Goal: Communication & Community: Share content

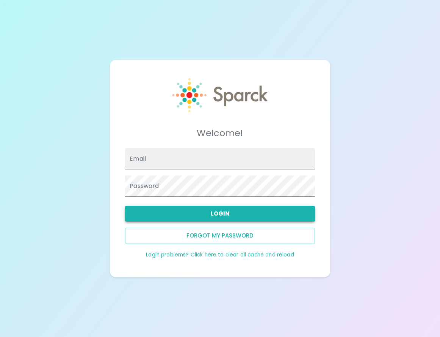
type input "aheredia@sfbaycoffee.com"
click at [183, 213] on button "Login" at bounding box center [220, 214] width 190 height 16
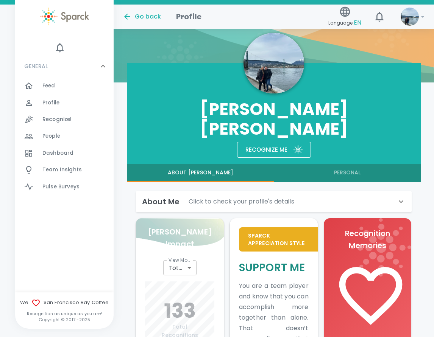
scroll to position [189, 0]
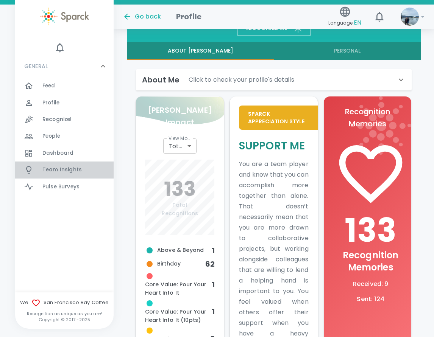
click at [62, 173] on span "Team Insights" at bounding box center [61, 170] width 39 height 8
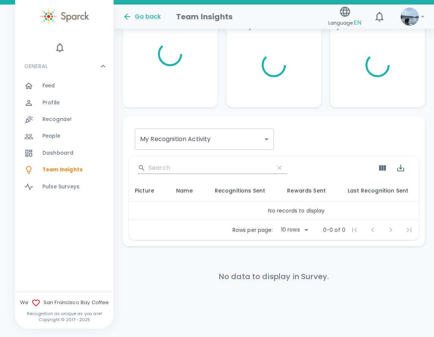
scroll to position [92, 0]
click at [50, 88] on span "Feed" at bounding box center [48, 86] width 13 height 8
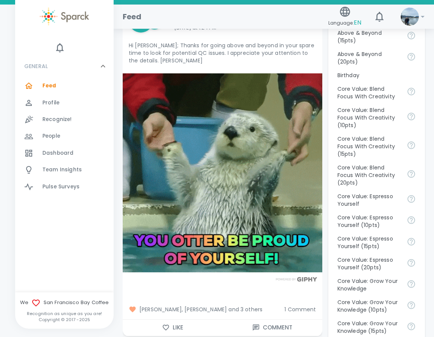
scroll to position [454, 0]
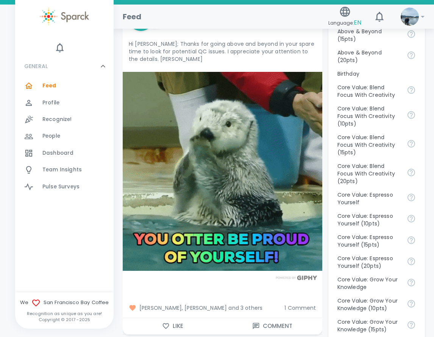
click at [239, 310] on span "Angel Coloyan, David Gutierrez and 3 others" at bounding box center [204, 308] width 150 height 8
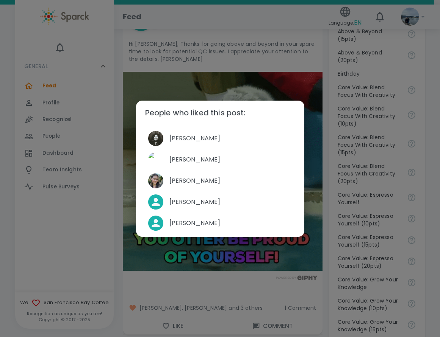
click at [116, 247] on div "People who liked this post: Angel Coloyan David Gutierrez Mackenzie Vega Jake H…" at bounding box center [220, 168] width 440 height 337
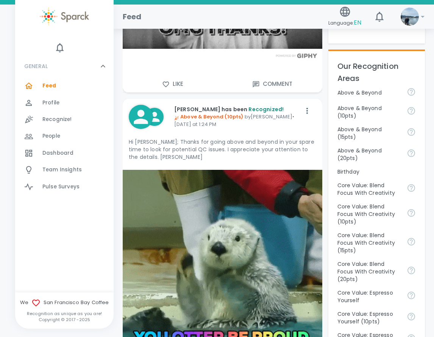
scroll to position [341, 0]
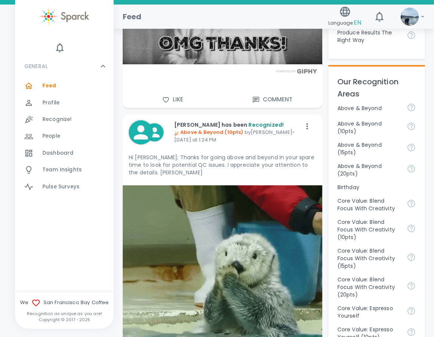
click at [53, 147] on div "Dashboard 0" at bounding box center [64, 153] width 98 height 17
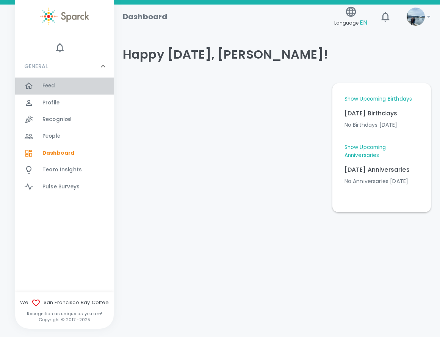
click at [52, 89] on span "Feed" at bounding box center [48, 86] width 13 height 8
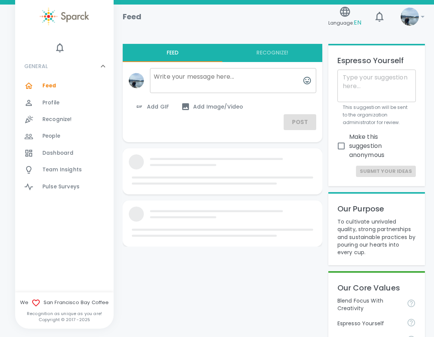
click at [184, 76] on textarea at bounding box center [233, 80] width 166 height 25
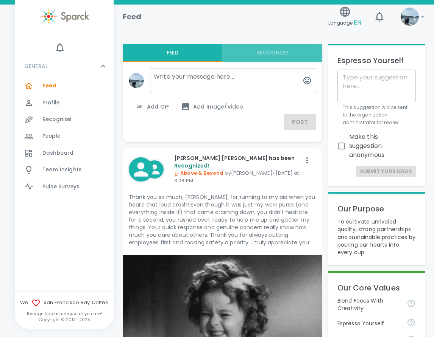
click at [275, 53] on button "Recognize!" at bounding box center [272, 53] width 100 height 18
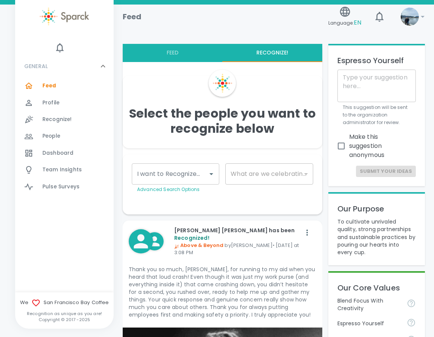
click at [195, 176] on input "I want to Recognize..." at bounding box center [169, 174] width 69 height 14
click at [255, 174] on div "​" at bounding box center [268, 174] width 87 height 21
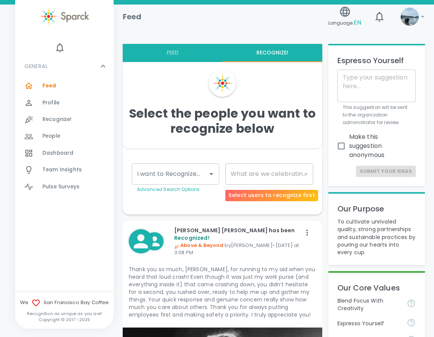
click at [249, 171] on div "​" at bounding box center [268, 174] width 87 height 21
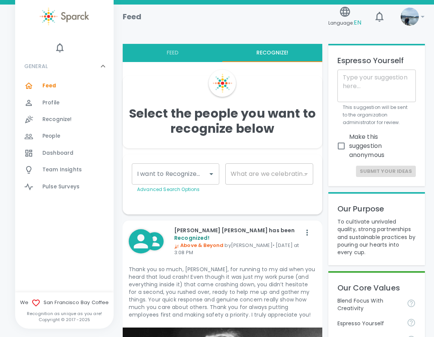
click at [191, 175] on input "I want to Recognize..." at bounding box center [169, 174] width 69 height 14
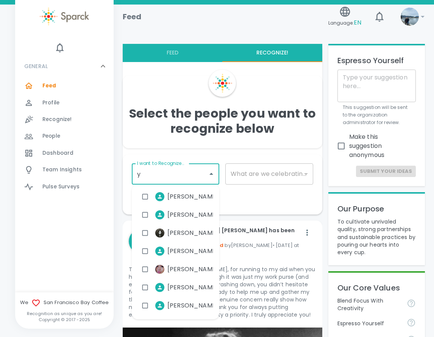
type input "ye"
click at [184, 283] on span "Yesenia Ruvalcaba" at bounding box center [192, 287] width 51 height 9
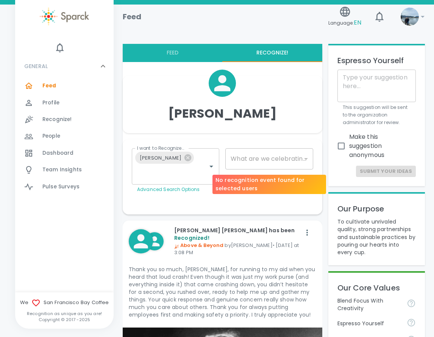
click at [270, 160] on div "​" at bounding box center [268, 158] width 87 height 21
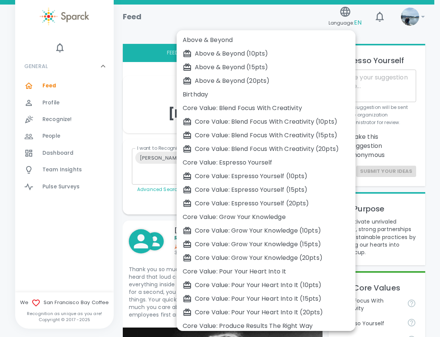
click at [202, 94] on div "Birthday" at bounding box center [265, 94] width 167 height 9
type input "2072"
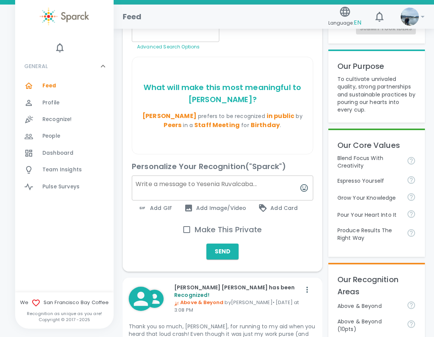
scroll to position [151, 0]
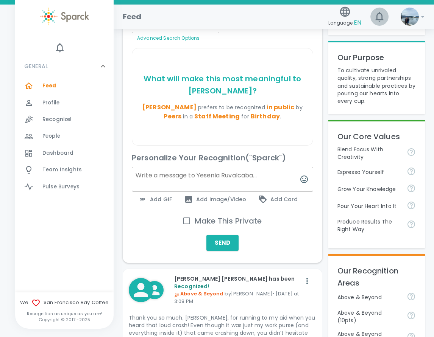
click at [376, 12] on icon "button" at bounding box center [379, 17] width 12 height 12
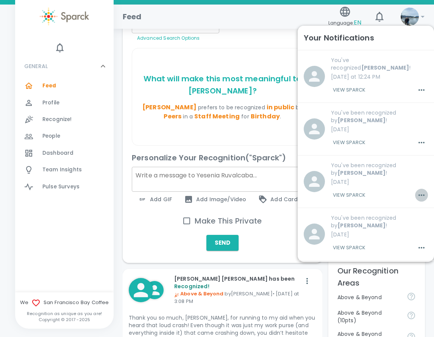
click at [417, 191] on icon "button" at bounding box center [421, 195] width 9 height 9
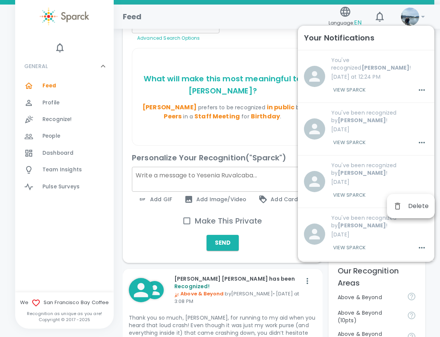
drag, startPoint x: 365, startPoint y: 191, endPoint x: 356, endPoint y: 187, distance: 10.0
click at [360, 189] on div at bounding box center [220, 168] width 440 height 337
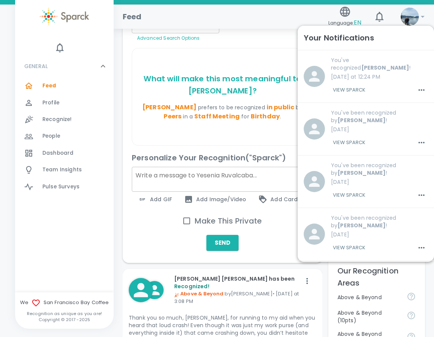
click at [356, 189] on button "View Sparck" at bounding box center [349, 195] width 36 height 13
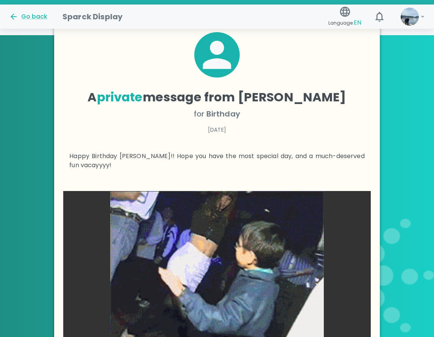
click at [33, 79] on div "A private message from Yesenia Ruvalcaba for Birthday 09/30/2025 Happy Birthday…" at bounding box center [217, 195] width 434 height 321
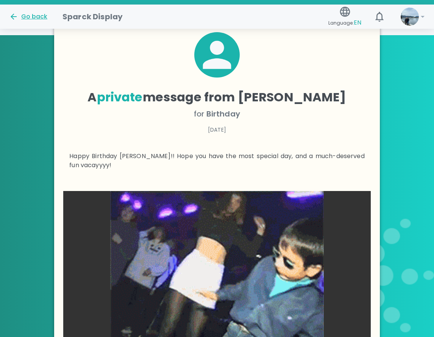
click at [28, 17] on div "Go back" at bounding box center [28, 16] width 38 height 9
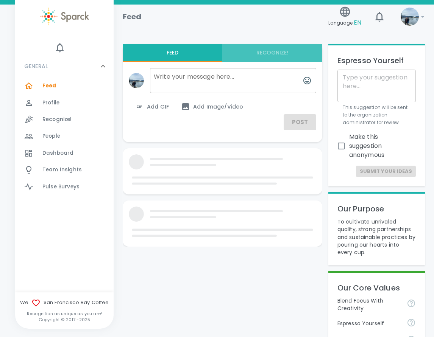
click at [286, 55] on button "Recognize!" at bounding box center [272, 53] width 100 height 18
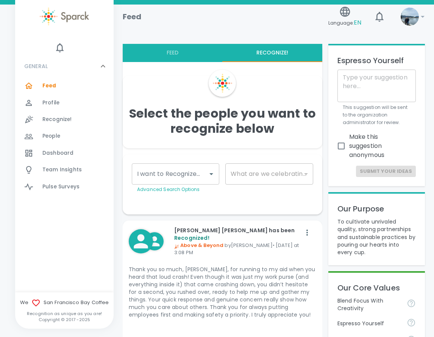
click at [180, 175] on input "I want to Recognize..." at bounding box center [169, 174] width 69 height 14
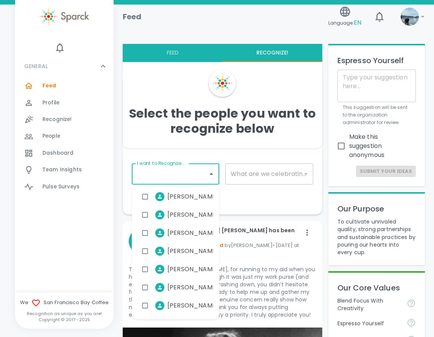
scroll to position [114, 0]
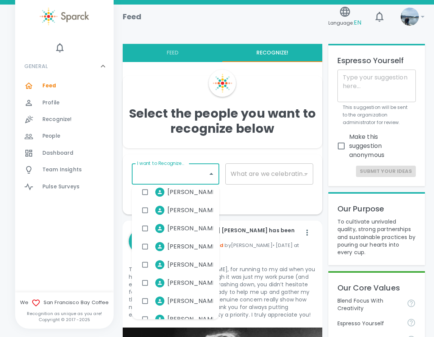
click at [154, 179] on input "I want to Recognize..." at bounding box center [169, 174] width 69 height 14
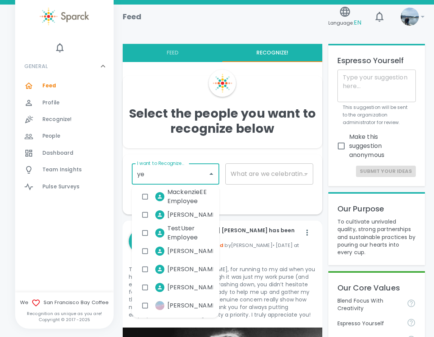
type input "yes"
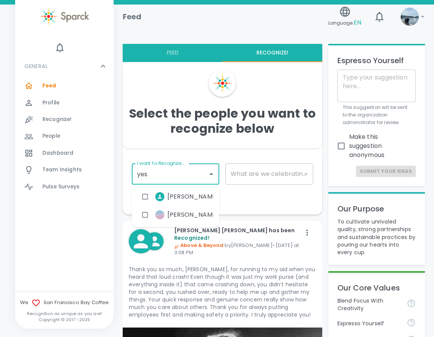
click at [157, 191] on li "Yesenia Ruvalcaba" at bounding box center [175, 196] width 75 height 19
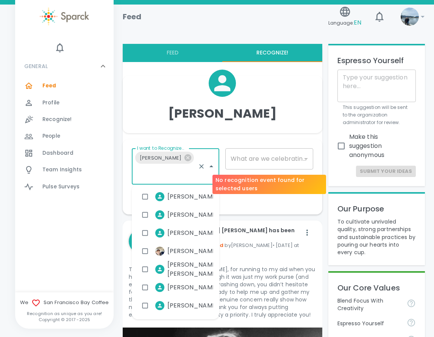
click at [254, 156] on div "​" at bounding box center [268, 158] width 87 height 21
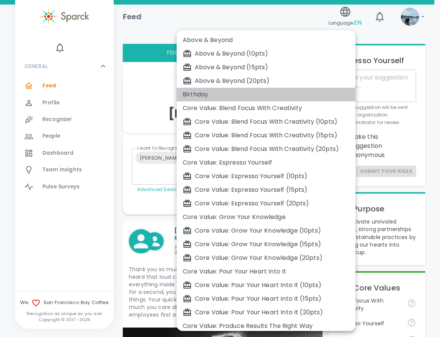
click at [246, 91] on div "Birthday" at bounding box center [265, 94] width 167 height 9
type input "2072"
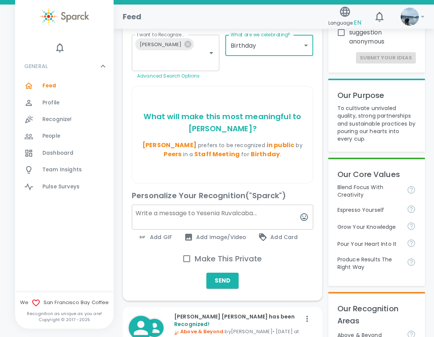
click at [225, 214] on textarea at bounding box center [222, 217] width 181 height 25
click at [150, 212] on textarea at bounding box center [222, 217] width 181 height 25
paste textarea ""Happy Birthday! Your hard work and positive energy make the office a better pl…"
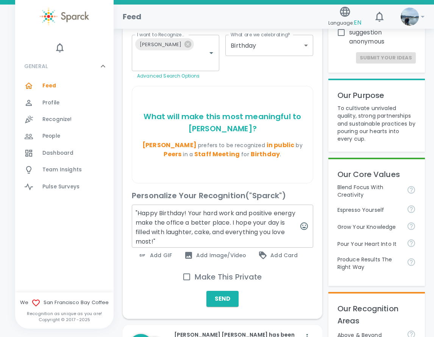
click at [138, 212] on textarea ""Happy Birthday! Your hard work and positive energy make the office a better pl…" at bounding box center [222, 226] width 181 height 43
click at [161, 240] on textarea "Happy Birthday! Your hard work and positive energy make the office a better pla…" at bounding box center [222, 226] width 181 height 43
click at [182, 213] on textarea "Happy Birthday! Your hard work and positive energy make the office a better pla…" at bounding box center [222, 226] width 181 height 43
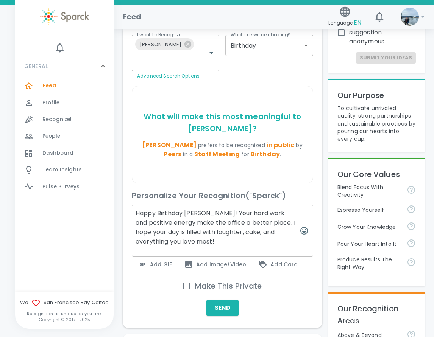
type textarea "Happy Birthday Yesenia! Your hard work and positive energy make the office a be…"
click at [163, 267] on span "Add GIF" at bounding box center [155, 264] width 34 height 9
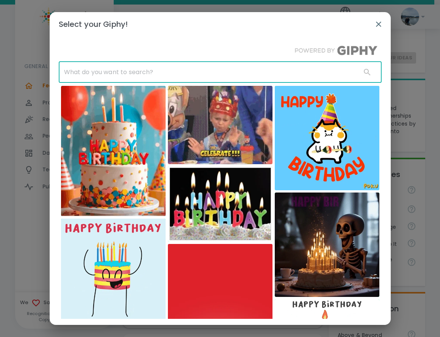
click at [120, 74] on input "text" at bounding box center [207, 72] width 296 height 21
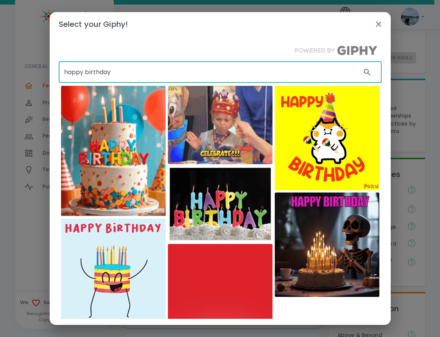
type input "happy birthday"
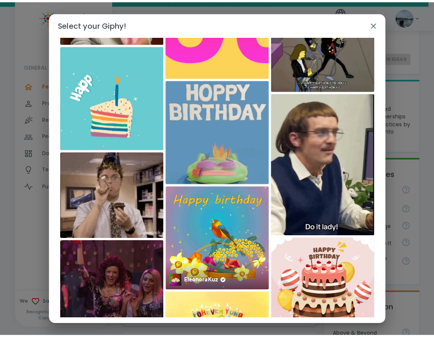
scroll to position [1928, 0]
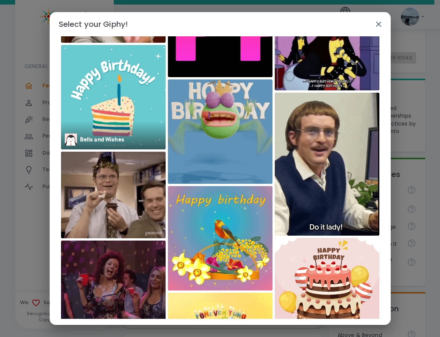
click at [115, 92] on img at bounding box center [113, 97] width 104 height 104
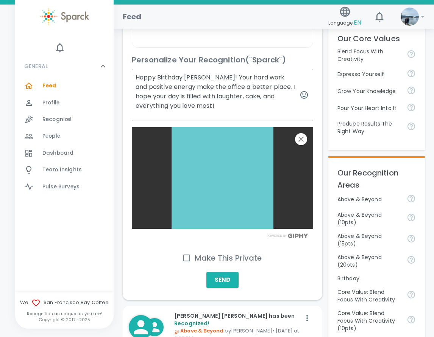
scroll to position [265, 0]
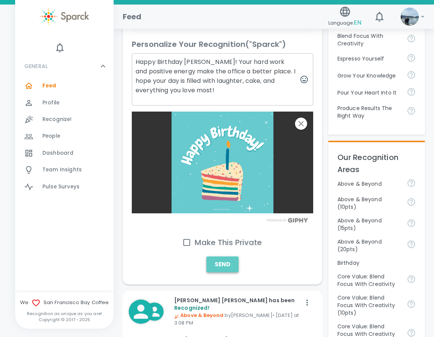
click at [218, 263] on button "Send" at bounding box center [222, 265] width 32 height 16
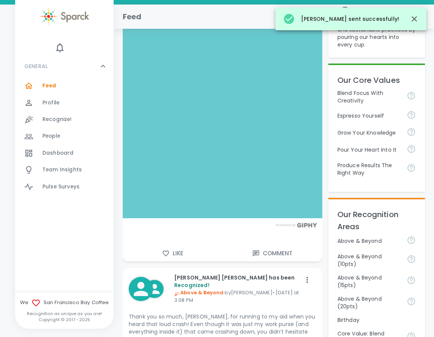
scroll to position [114, 0]
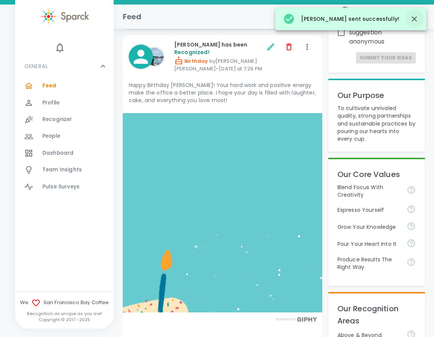
click at [416, 17] on icon "button" at bounding box center [413, 18] width 5 height 5
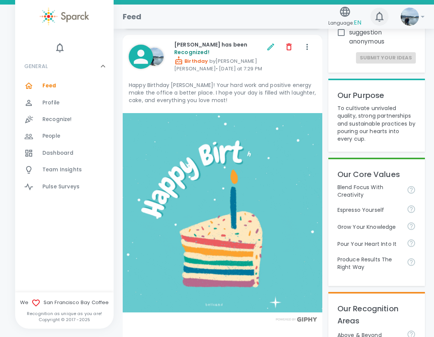
click at [379, 17] on icon "button" at bounding box center [379, 17] width 12 height 12
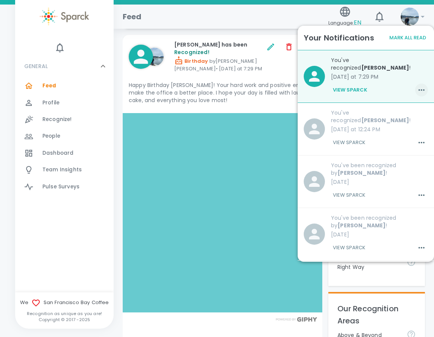
click at [417, 90] on icon "button" at bounding box center [421, 90] width 9 height 9
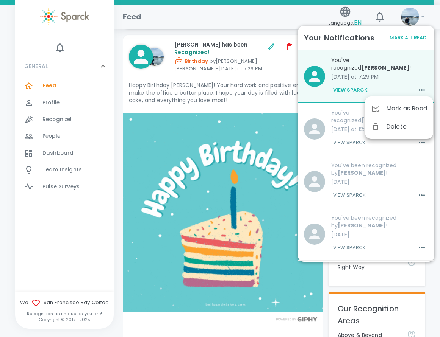
click at [402, 110] on span "Mark as Read" at bounding box center [406, 108] width 41 height 9
